Goal: Information Seeking & Learning: Check status

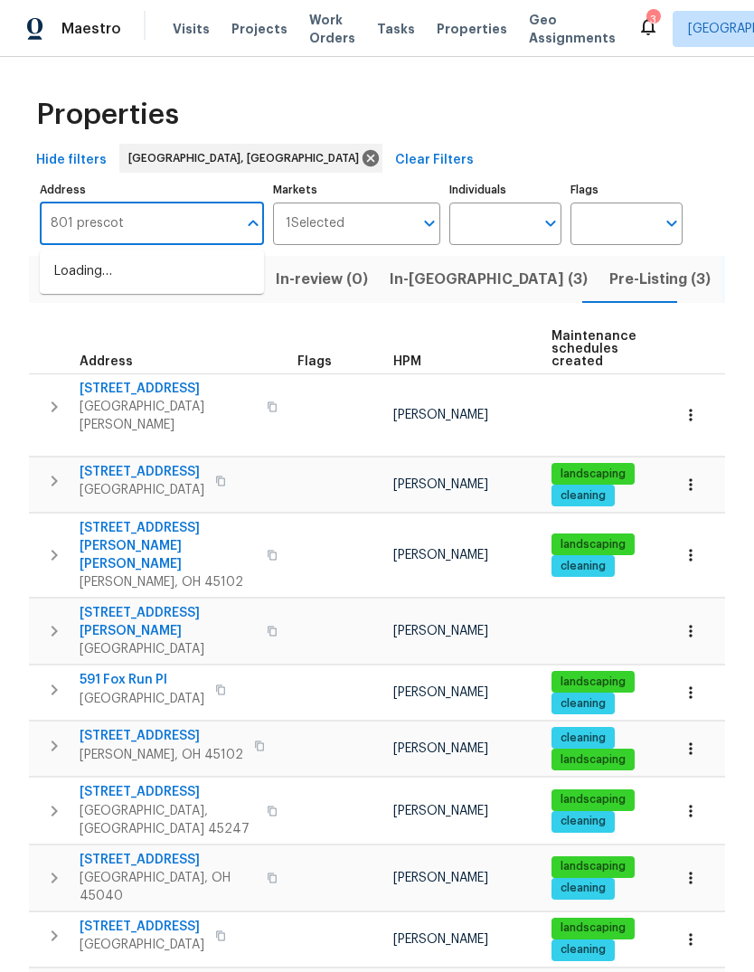
type input "801 prescott"
click at [175, 285] on li "801 Prescott Cir Trenton OH 45067" at bounding box center [152, 272] width 224 height 30
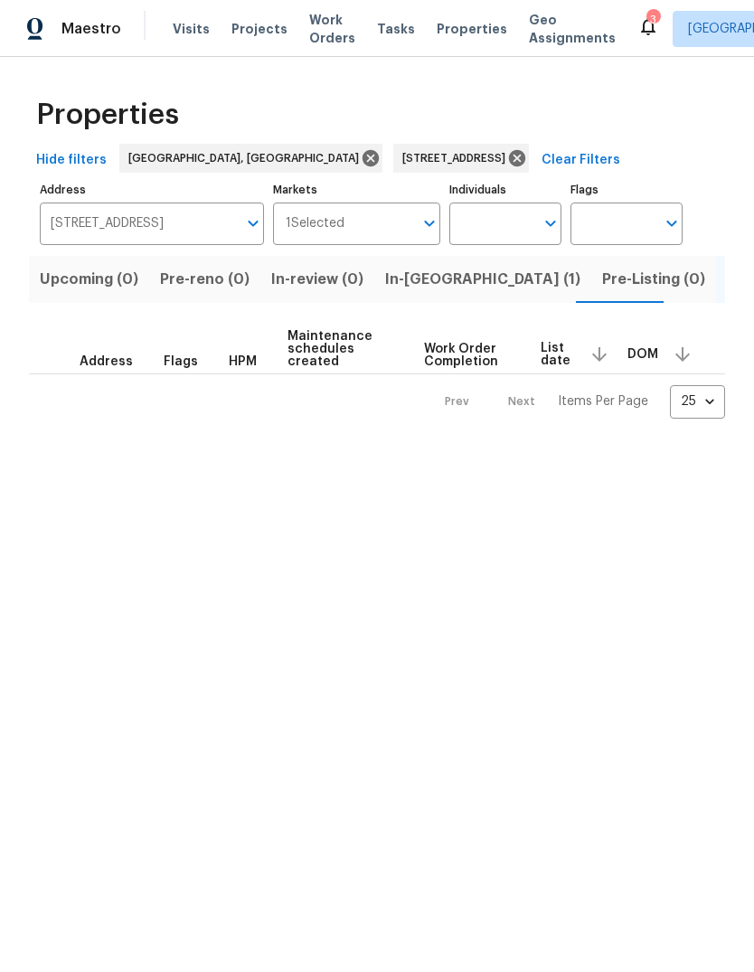
click at [395, 288] on span "In-reno (1)" at bounding box center [482, 279] width 195 height 25
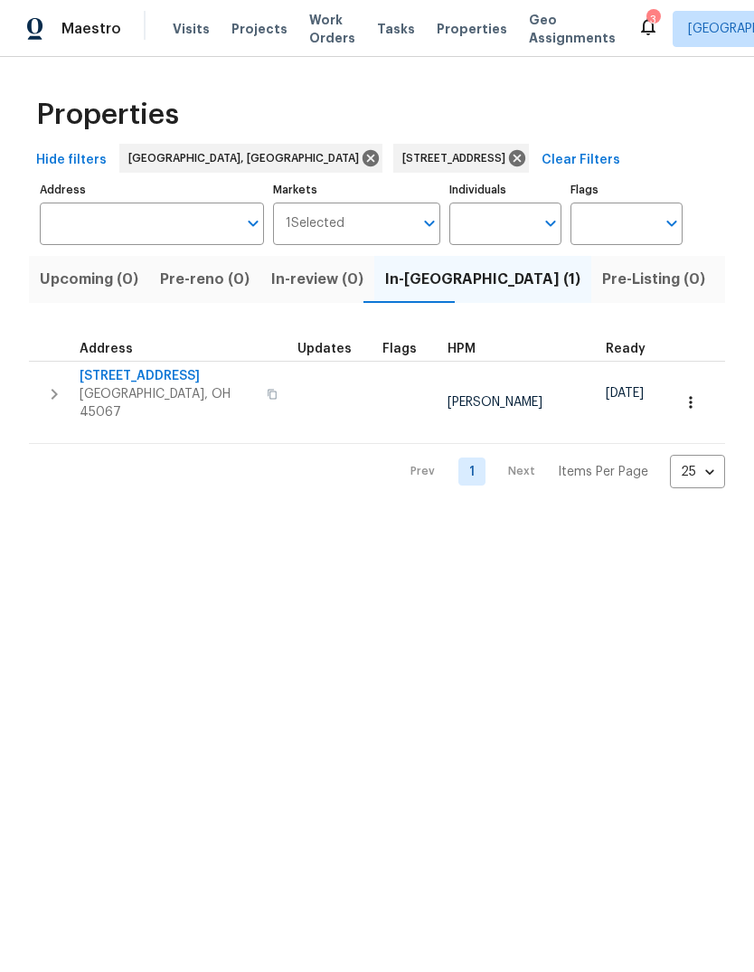
type input "801 Prescott Cir Trenton OH 45067"
click at [134, 386] on span "[GEOGRAPHIC_DATA], OH 45067" at bounding box center [168, 403] width 176 height 36
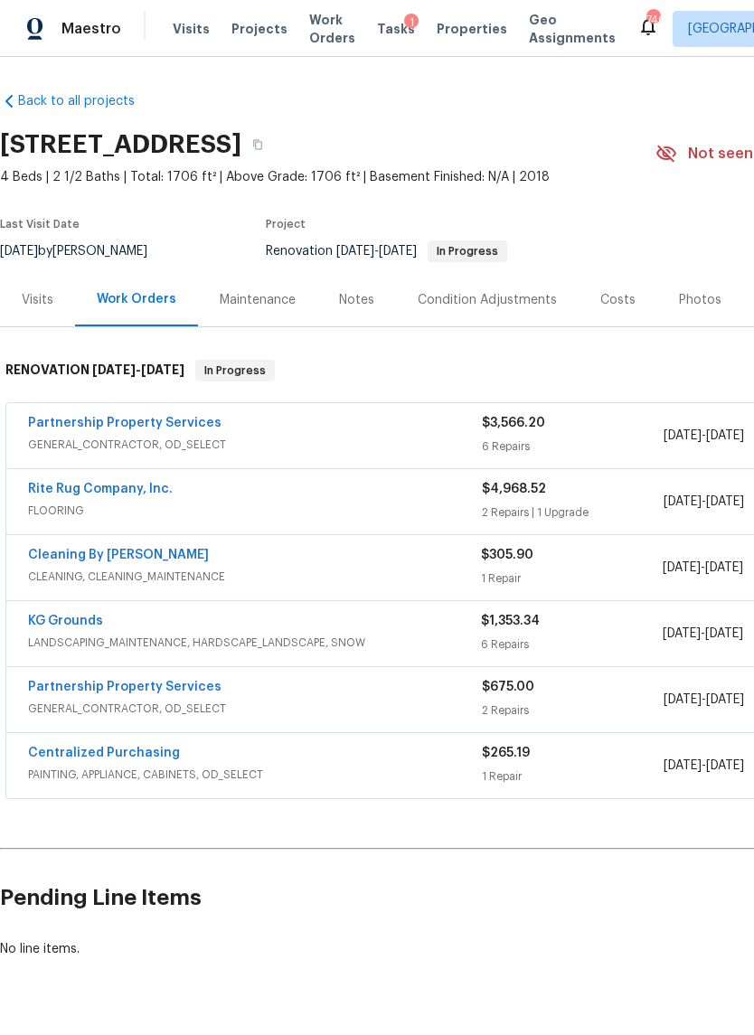
scroll to position [1, 0]
click at [355, 314] on div "Notes" at bounding box center [356, 299] width 79 height 53
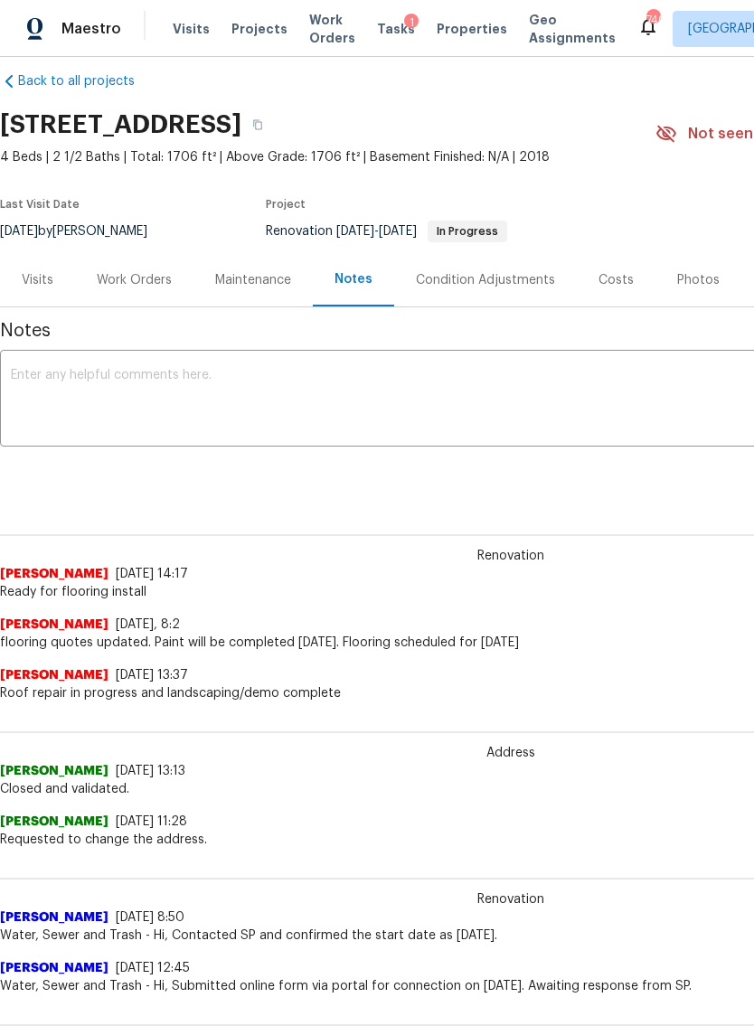
scroll to position [22, 0]
click at [144, 280] on div "Work Orders" at bounding box center [134, 279] width 75 height 18
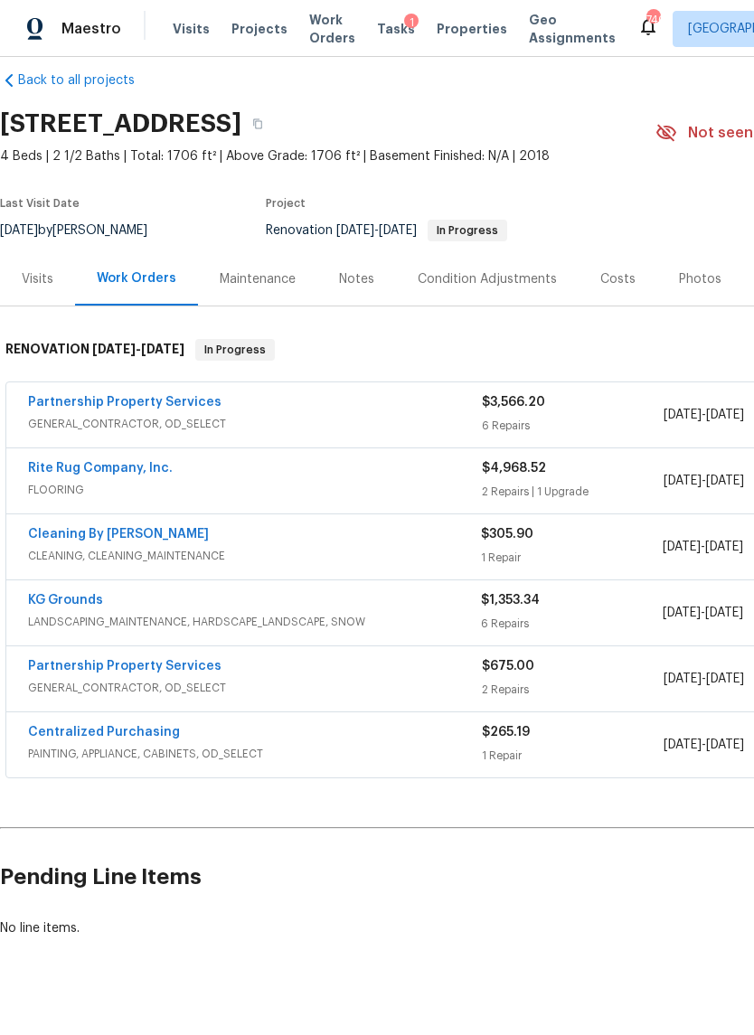
scroll to position [2, 0]
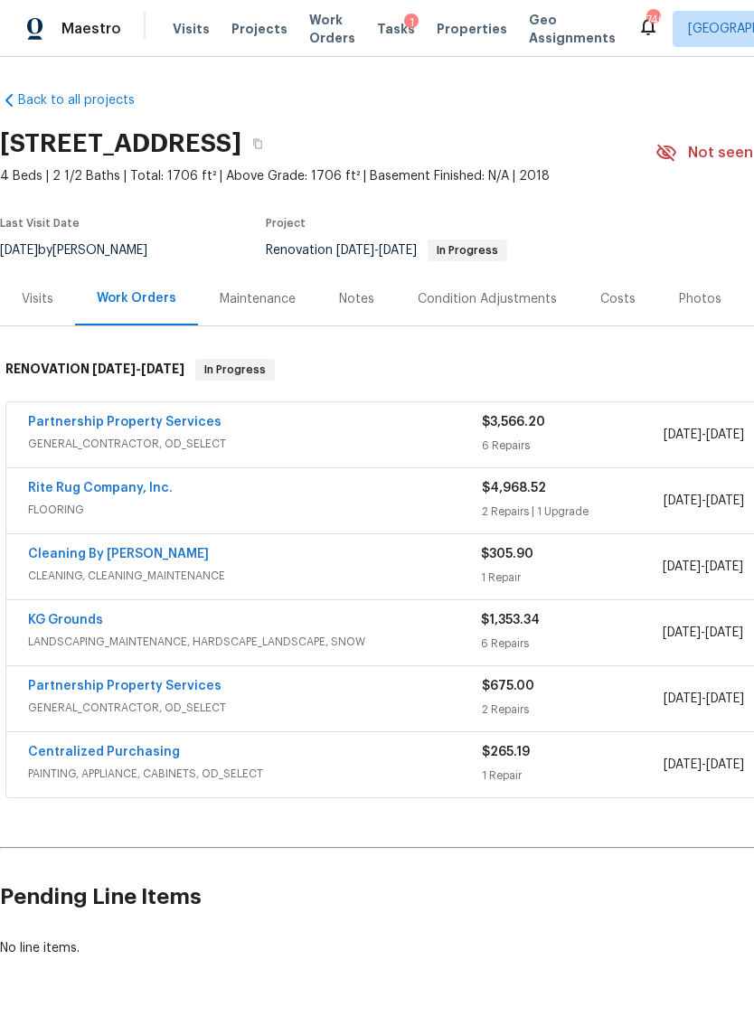
click at [233, 503] on span "FLOORING" at bounding box center [255, 510] width 454 height 18
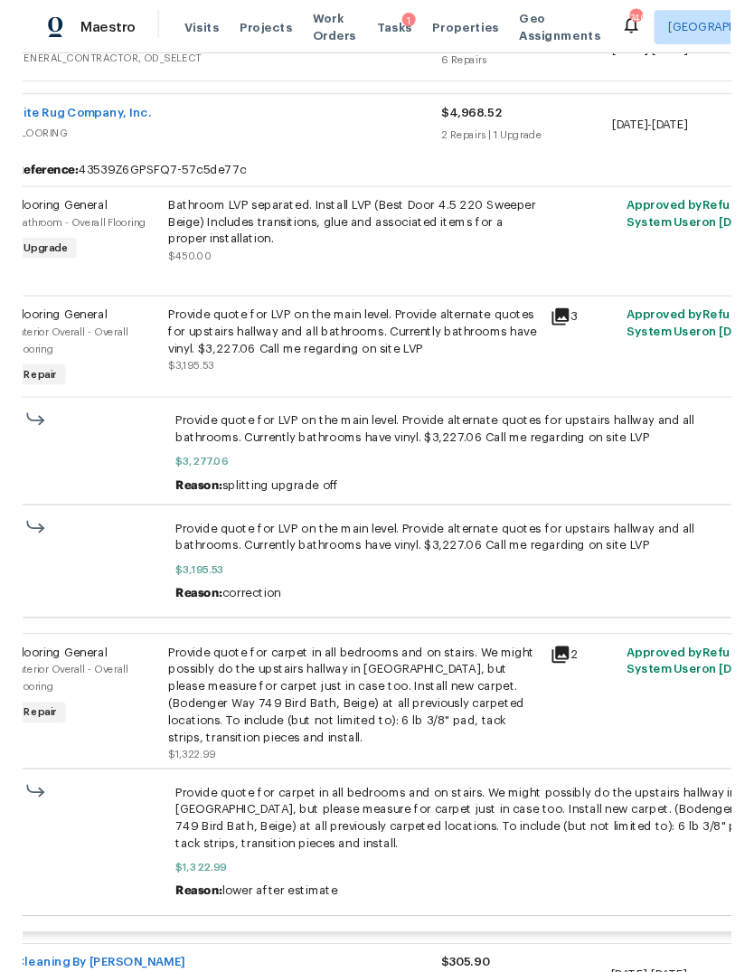
scroll to position [383, 0]
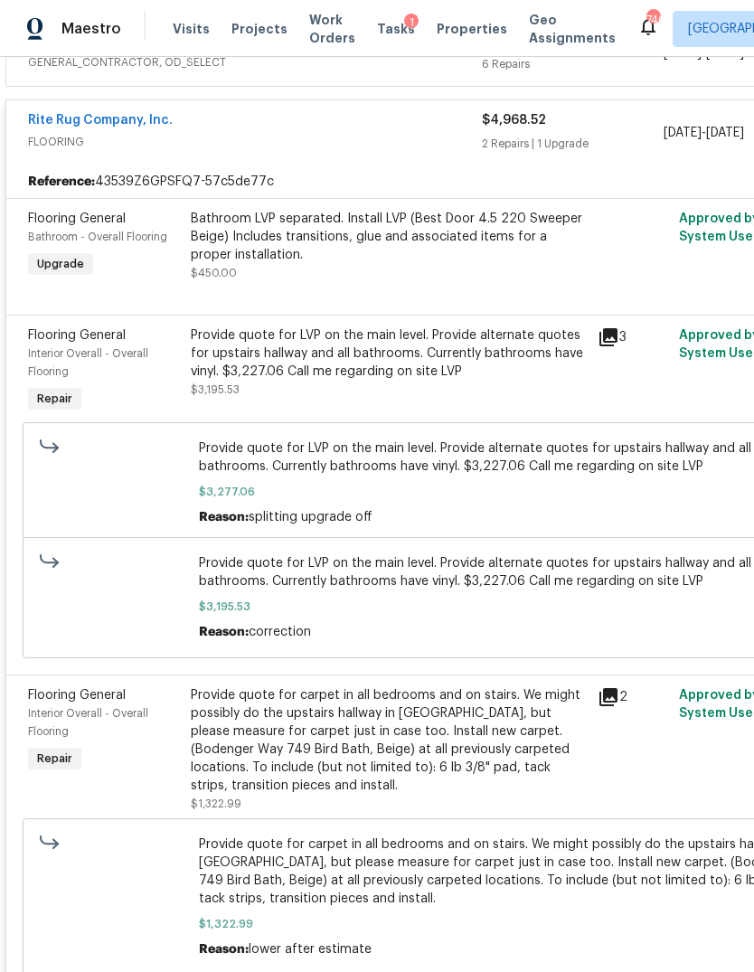
click at [131, 119] on link "Rite Rug Company, Inc." at bounding box center [100, 120] width 145 height 13
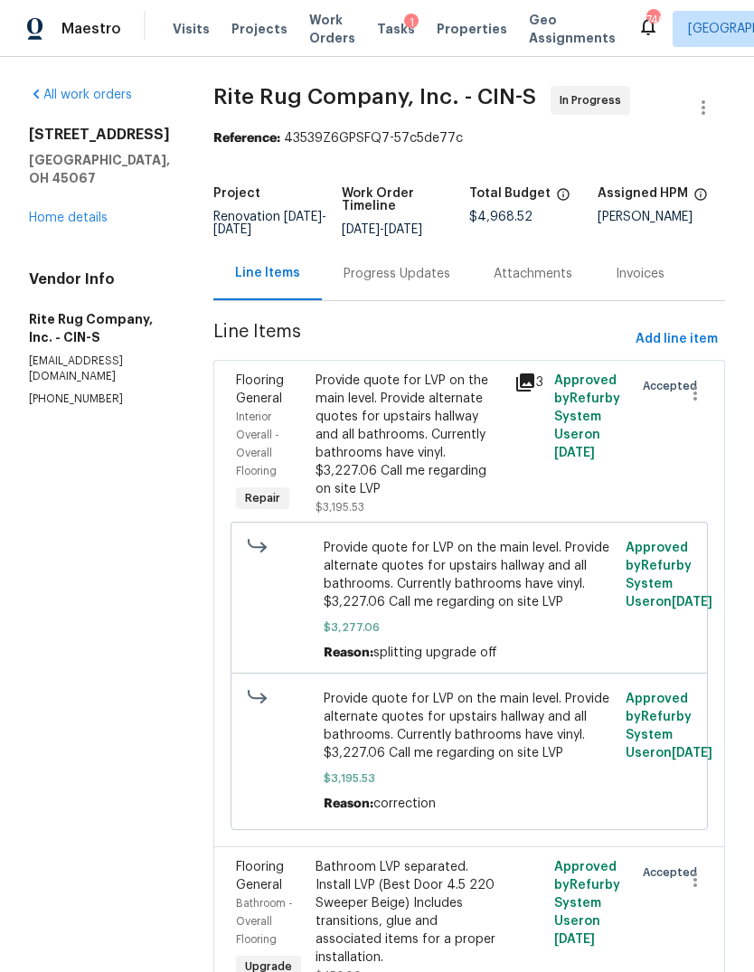
click at [426, 283] on div "Progress Updates" at bounding box center [397, 274] width 107 height 18
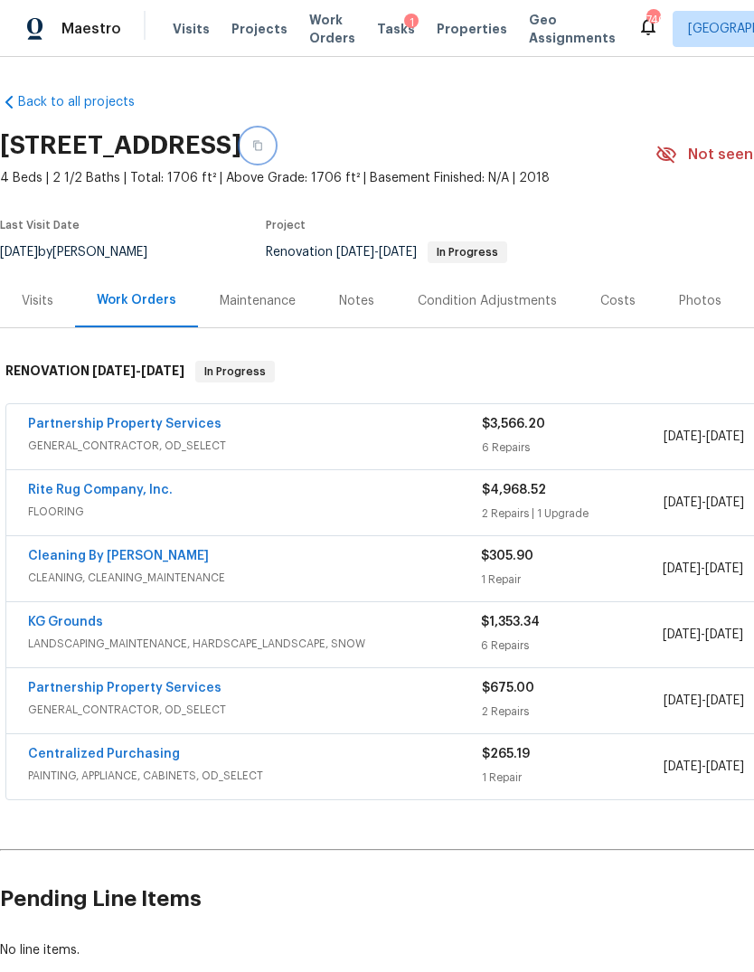
click at [263, 141] on icon "button" at bounding box center [257, 145] width 11 height 11
click at [263, 147] on icon "button" at bounding box center [257, 145] width 11 height 11
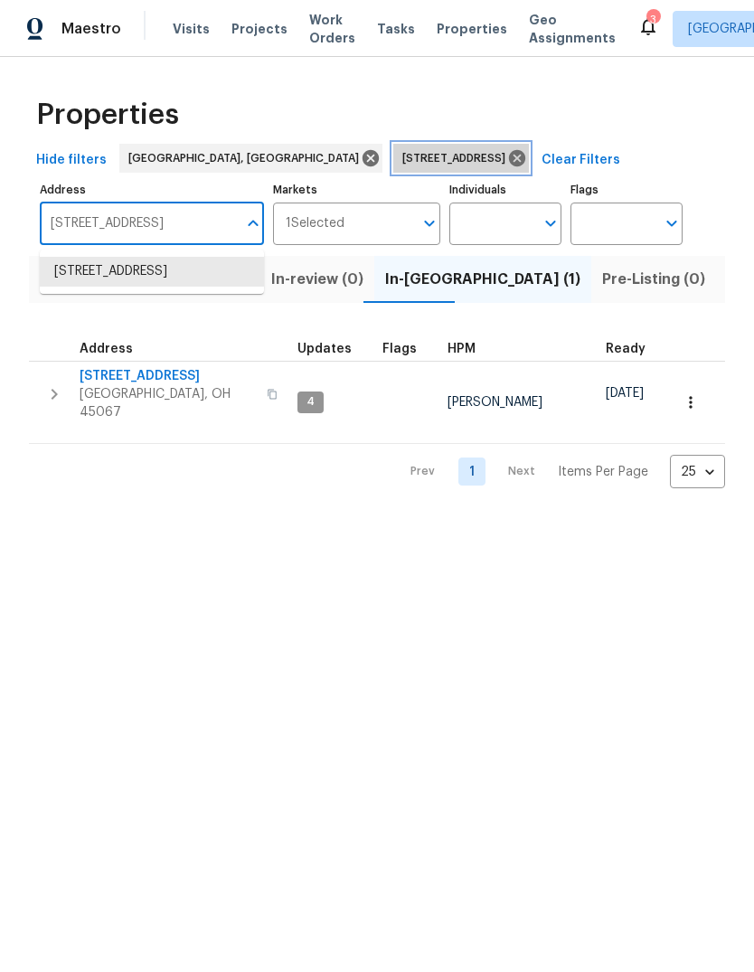
click at [507, 163] on icon at bounding box center [517, 158] width 20 height 20
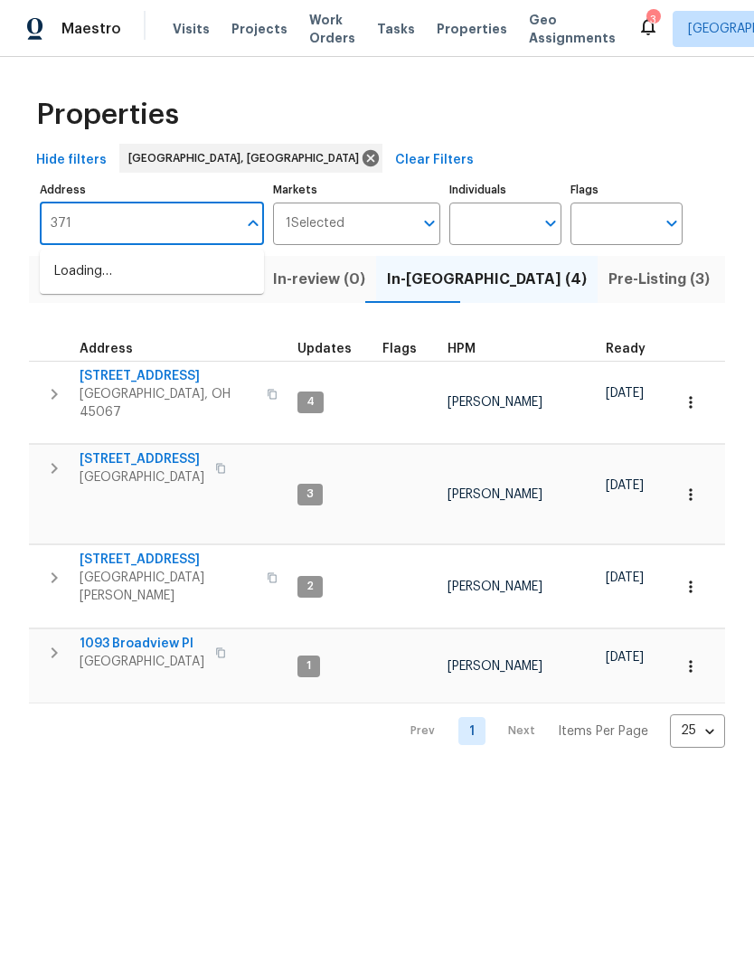
type input "3717"
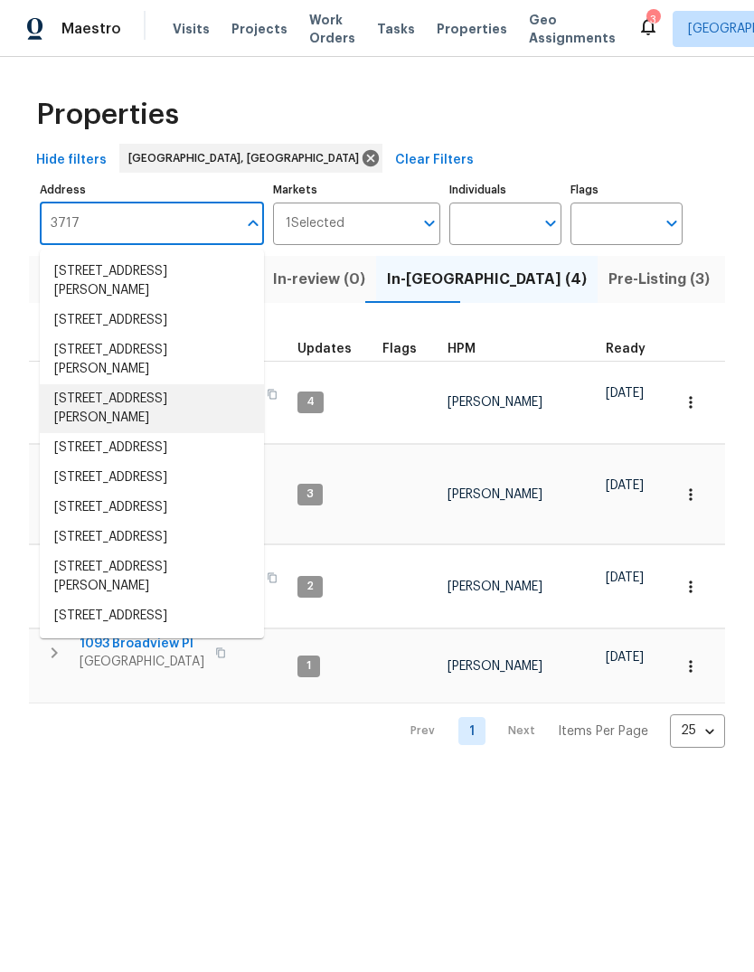
click at [81, 433] on li "3717 Ellis Way Middletown OH 45044" at bounding box center [152, 408] width 224 height 49
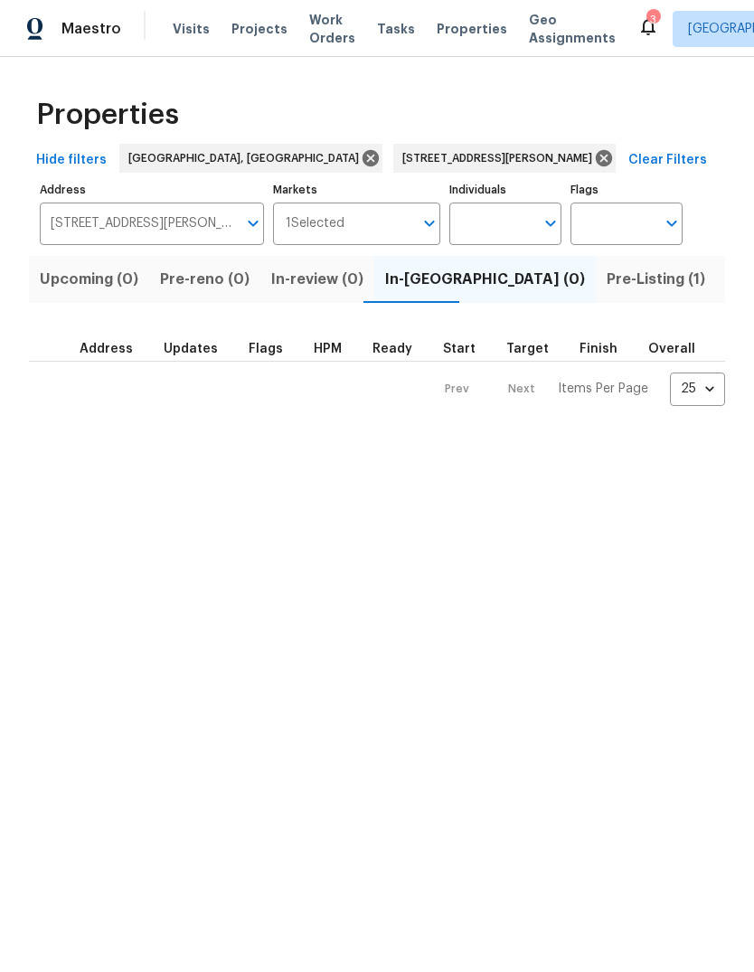
click at [607, 283] on span "Pre-Listing (1)" at bounding box center [656, 279] width 99 height 25
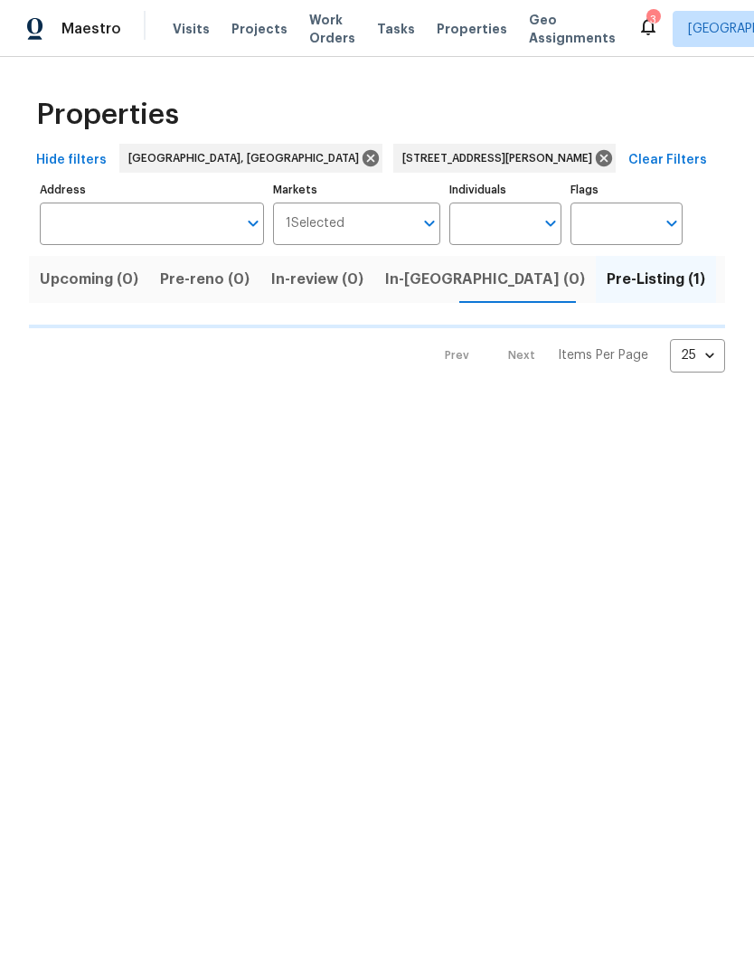
type input "3717 Ellis Way Middletown OH 45044"
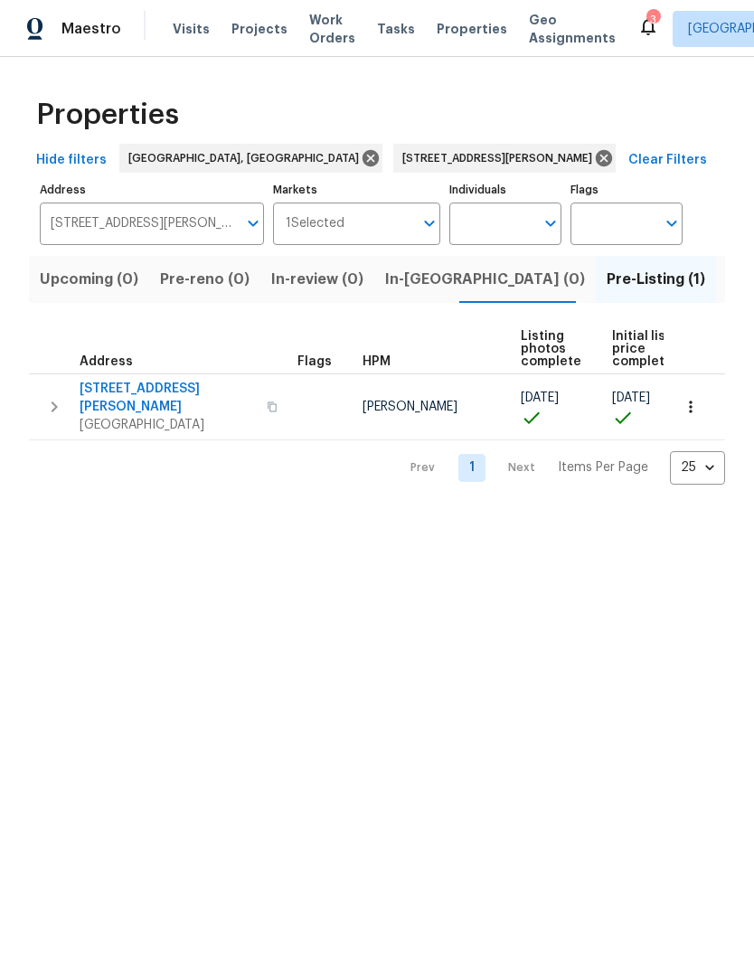
click at [55, 399] on icon "button" at bounding box center [54, 407] width 22 height 22
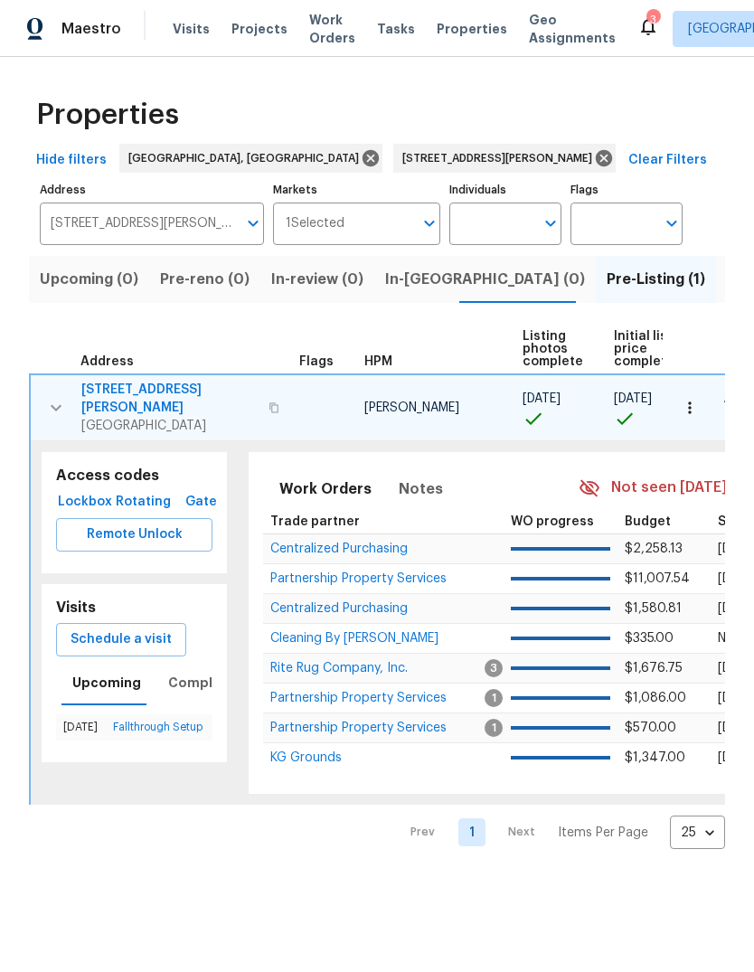
click at [693, 401] on icon "button" at bounding box center [690, 408] width 18 height 18
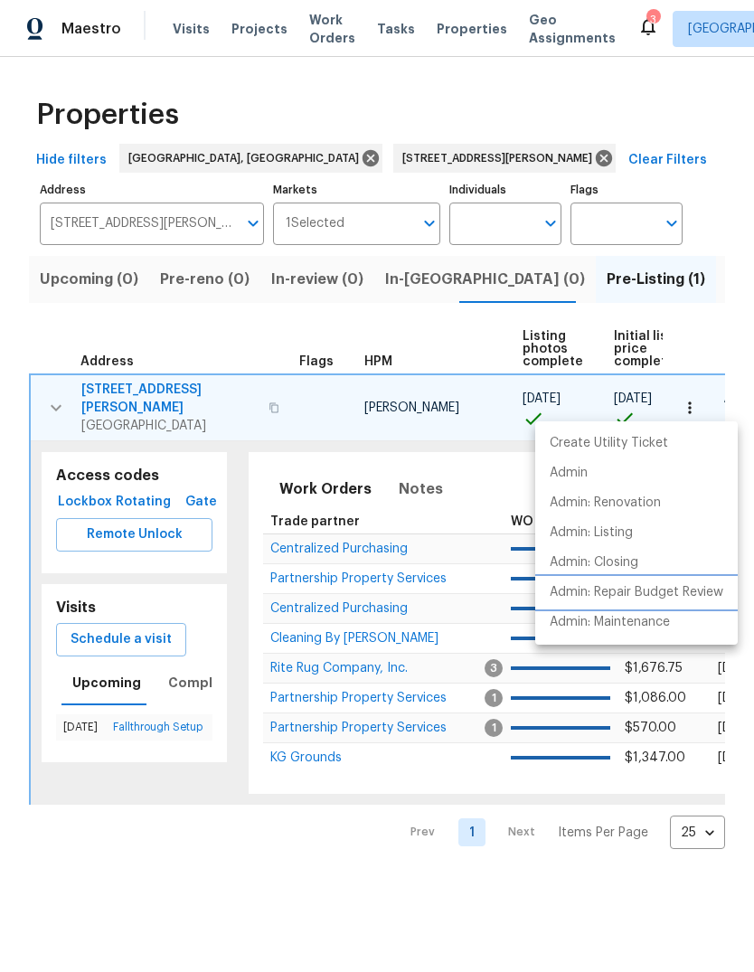
click at [666, 587] on p "Admin: Repair Budget Review" at bounding box center [637, 592] width 174 height 19
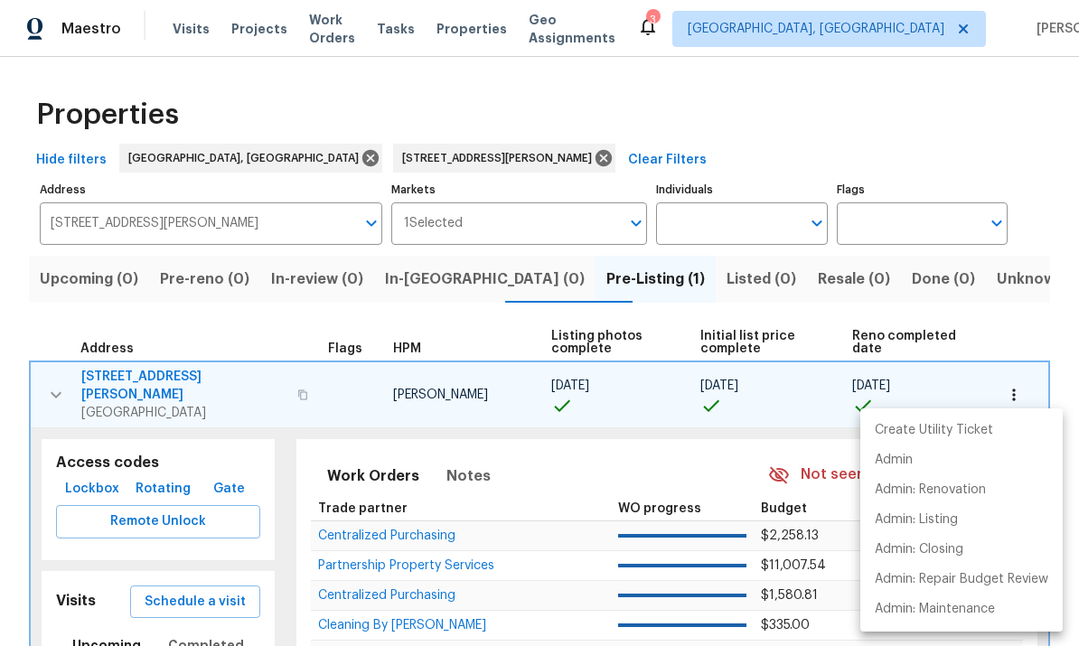
click at [124, 376] on div at bounding box center [539, 323] width 1079 height 646
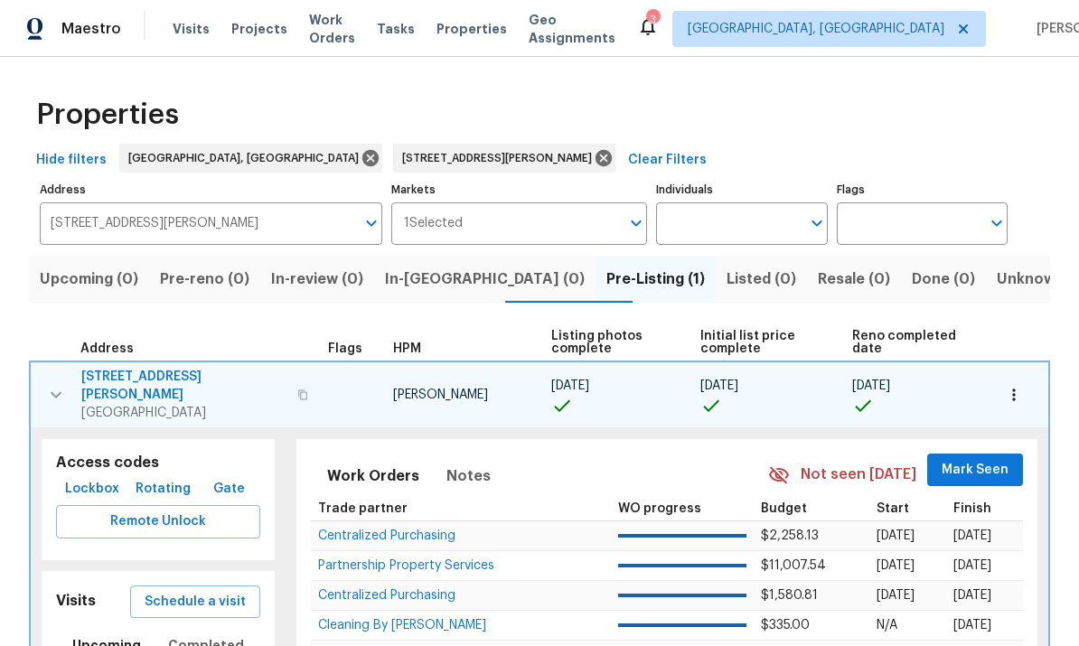
click at [114, 372] on span "3717 Ellis Way" at bounding box center [183, 386] width 205 height 36
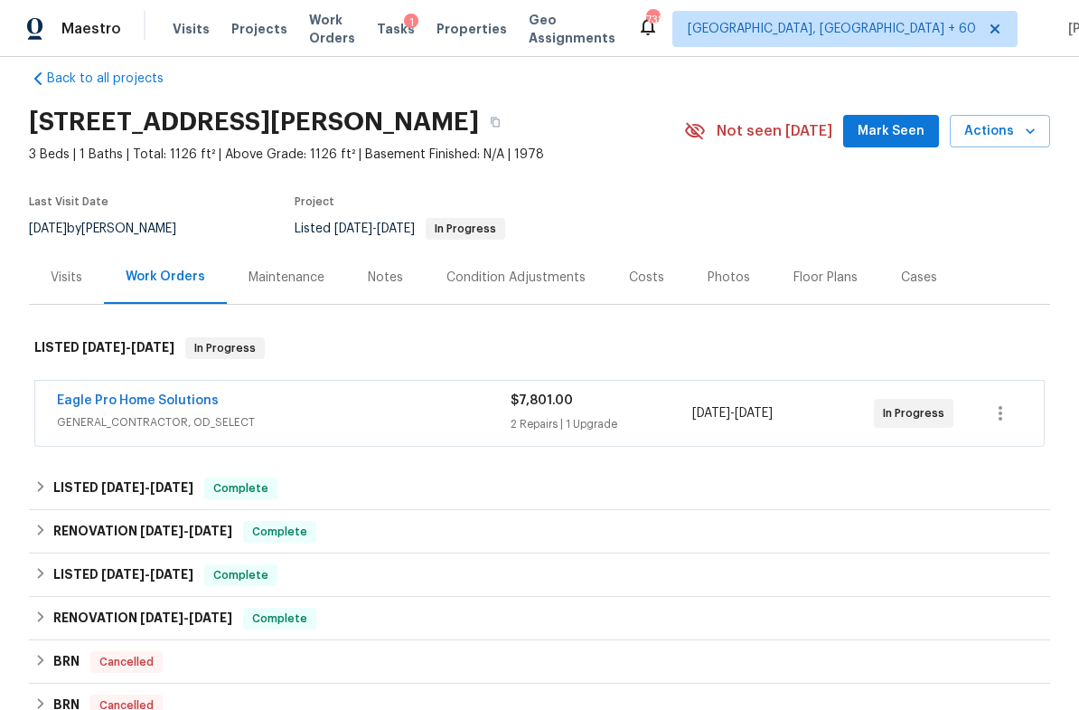
scroll to position [23, 0]
click at [388, 278] on div "Notes" at bounding box center [385, 278] width 35 height 18
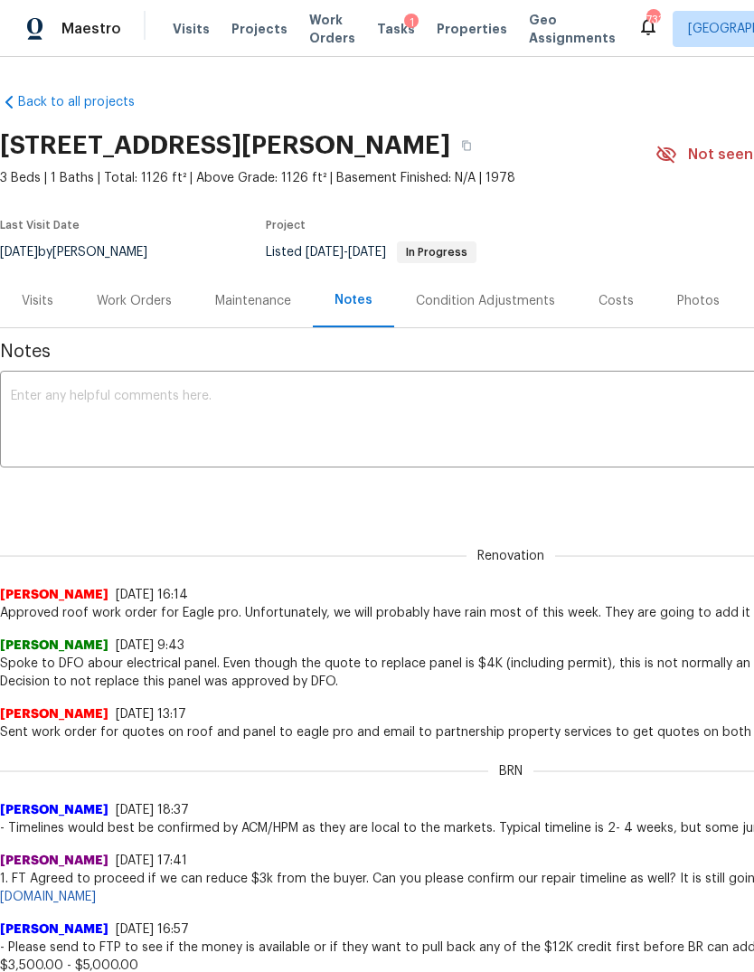
click at [156, 307] on div "Work Orders" at bounding box center [134, 301] width 75 height 18
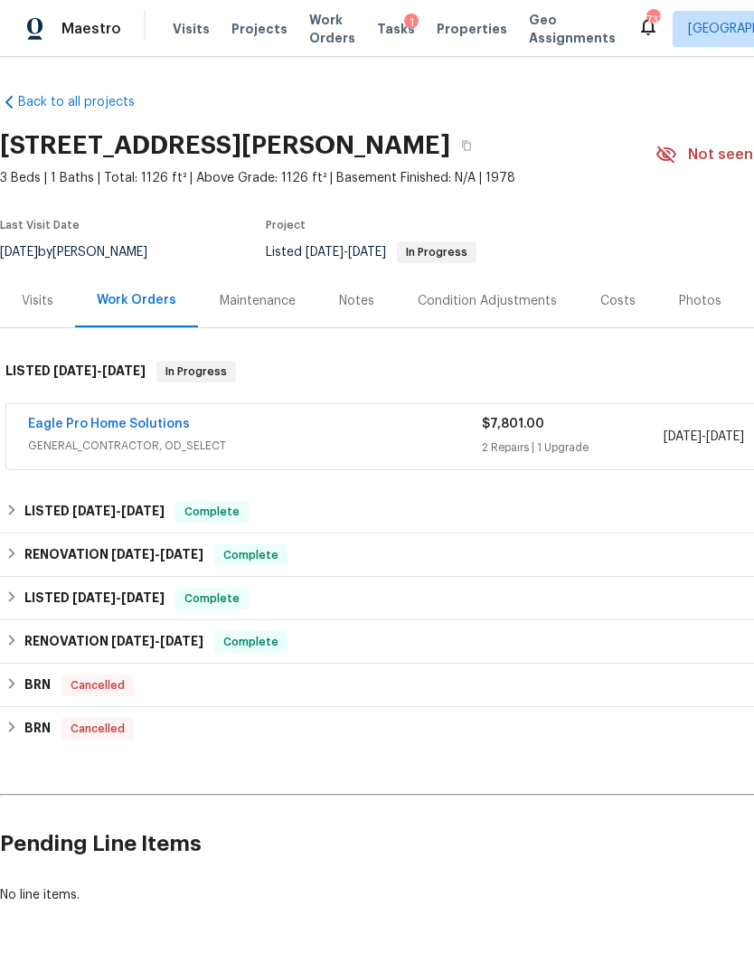
click at [113, 420] on link "Eagle Pro Home Solutions" at bounding box center [109, 424] width 162 height 13
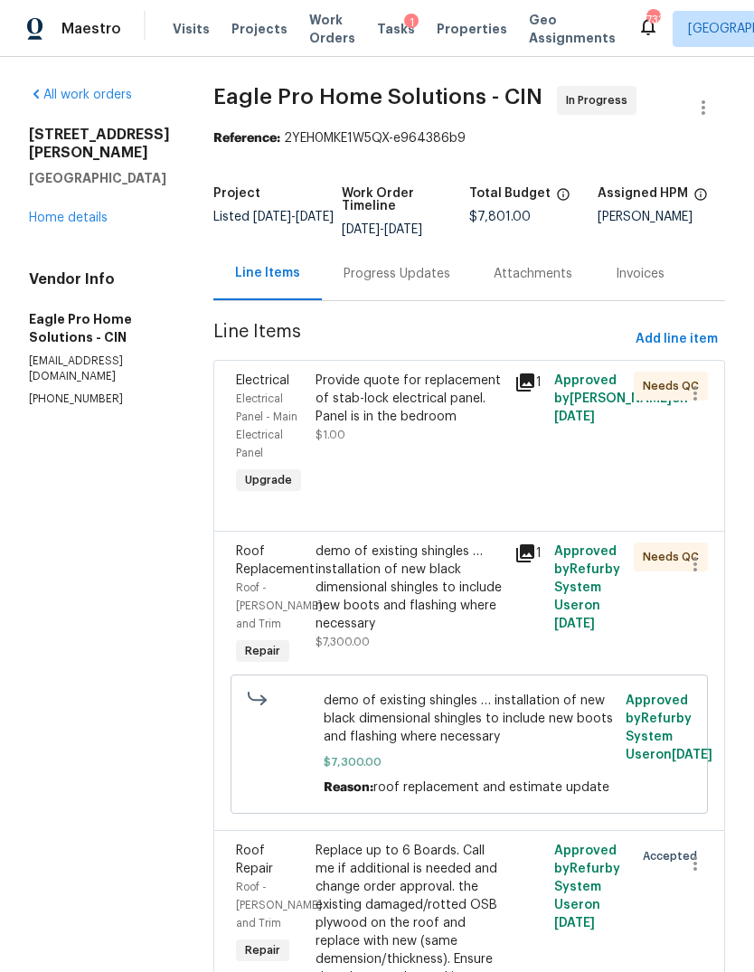
click at [420, 297] on div "Progress Updates" at bounding box center [397, 273] width 150 height 53
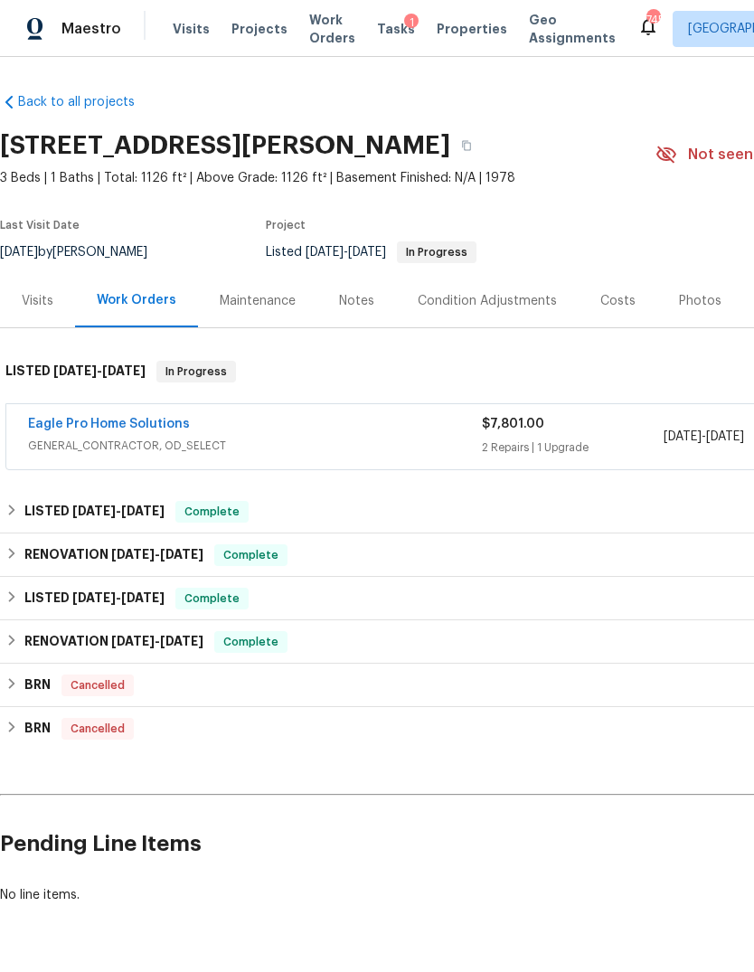
click at [501, 132] on div "[STREET_ADDRESS][PERSON_NAME]" at bounding box center [327, 145] width 655 height 47
click at [483, 142] on button "button" at bounding box center [466, 145] width 33 height 33
